Goal: Go to known website: Access a specific website the user already knows

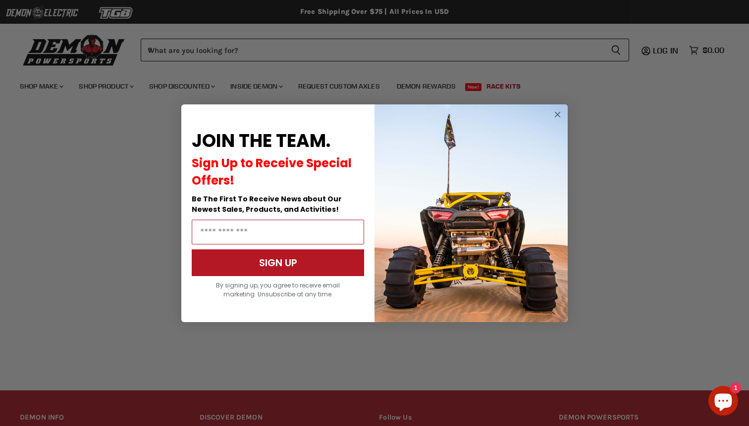
scroll to position [167, 0]
